Goal: Transaction & Acquisition: Purchase product/service

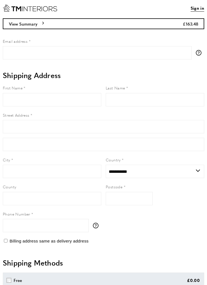
select select "**"
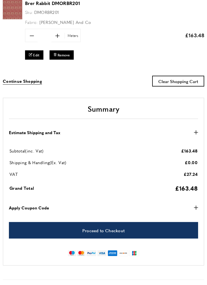
scroll to position [88, 0]
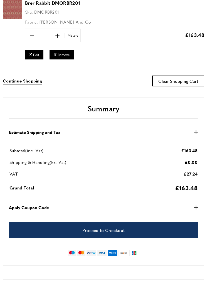
click at [39, 207] on strong "Apply Coupon Code" at bounding box center [29, 207] width 40 height 7
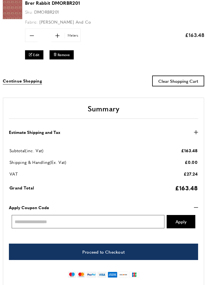
click at [21, 218] on input "Enter discount code" at bounding box center [88, 221] width 153 height 13
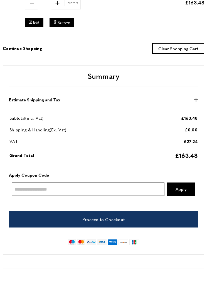
scroll to position [120, 0]
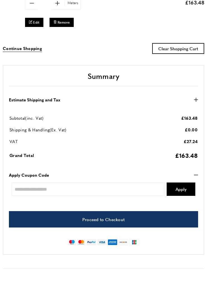
click at [91, 240] on img at bounding box center [91, 242] width 10 height 6
click at [110, 213] on link "Proceed to Checkout" at bounding box center [103, 219] width 189 height 16
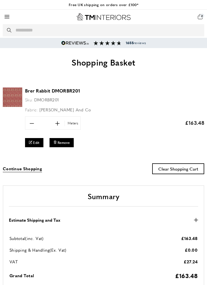
scroll to position [0, 141]
